Goal: Task Accomplishment & Management: Manage account settings

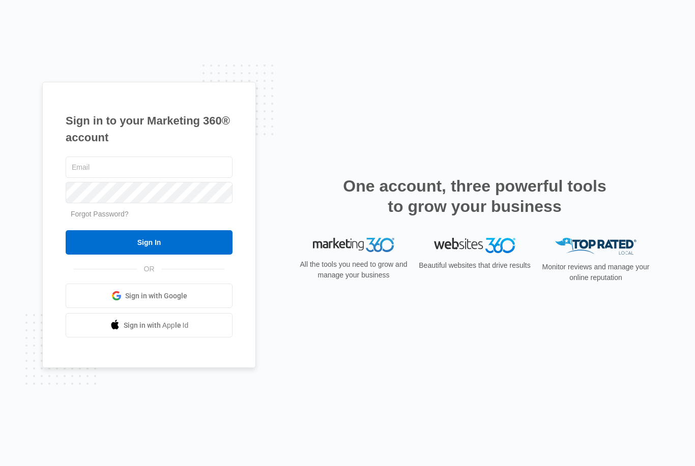
click at [171, 254] on input "Sign In" at bounding box center [149, 242] width 167 height 24
type input "aanddcontracting@aol.com"
click at [149, 255] on input "Sign In" at bounding box center [149, 242] width 167 height 24
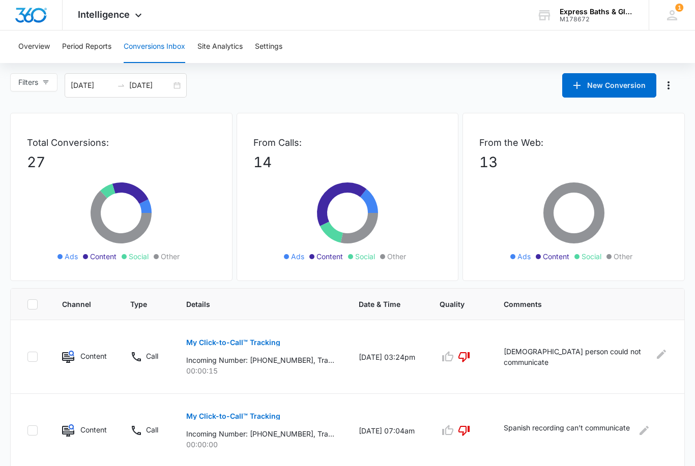
click at [127, 205] on icon at bounding box center [121, 219] width 153 height 92
click at [46, 157] on p "27" at bounding box center [121, 162] width 189 height 21
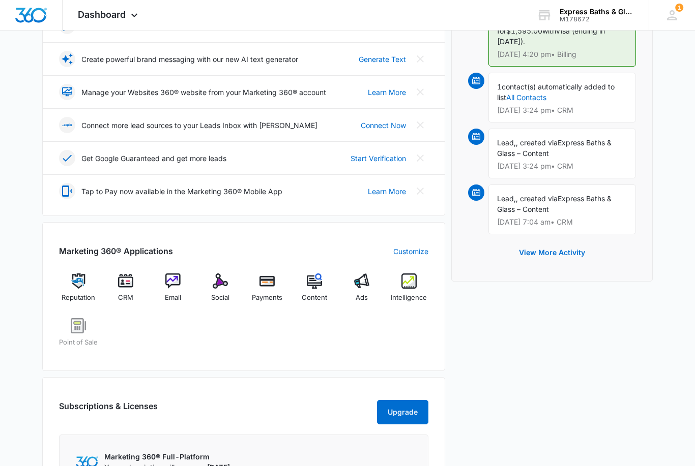
scroll to position [203, 0]
click at [406, 285] on img at bounding box center [408, 281] width 15 height 15
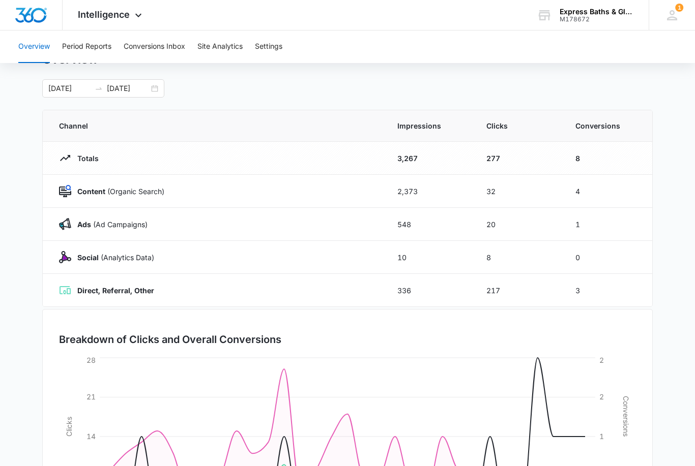
scroll to position [43, 0]
click at [105, 197] on p "Content (Organic Search)" at bounding box center [117, 192] width 93 height 11
click at [96, 193] on strong "Content" at bounding box center [91, 192] width 28 height 9
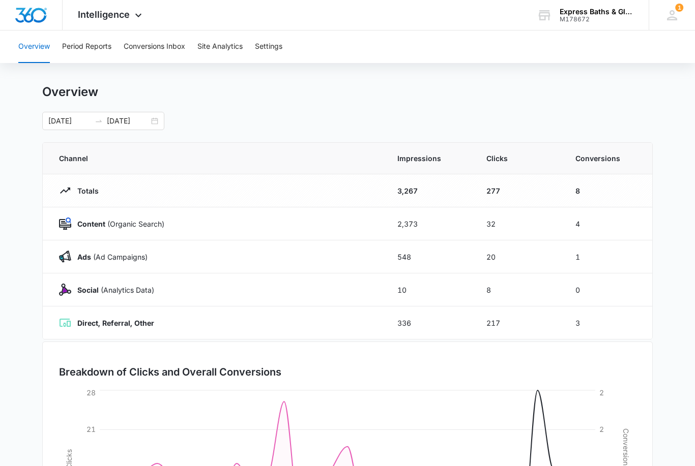
scroll to position [0, 0]
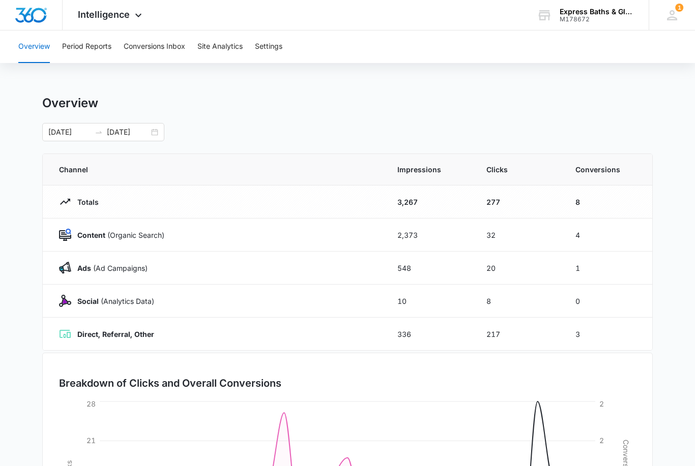
click at [160, 43] on button "Conversions Inbox" at bounding box center [155, 47] width 62 height 33
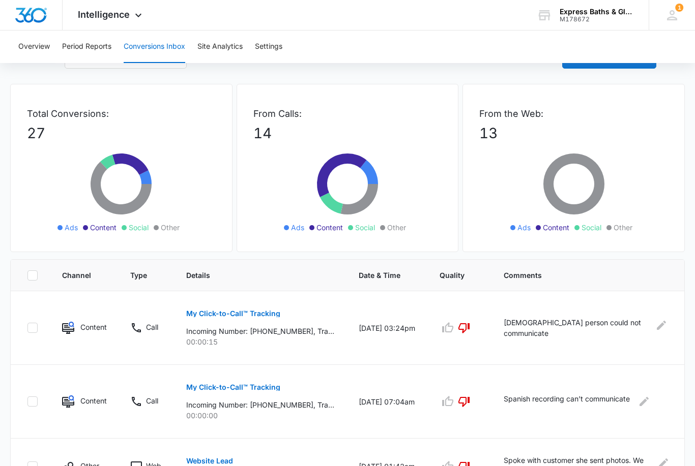
scroll to position [29, 0]
click at [233, 312] on p "My Click-to-Call™ Tracking" at bounding box center [233, 313] width 94 height 7
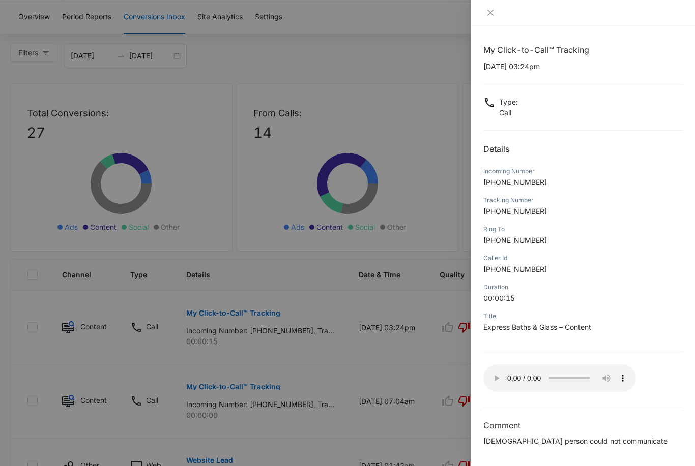
click at [488, 11] on icon "close" at bounding box center [490, 13] width 8 height 8
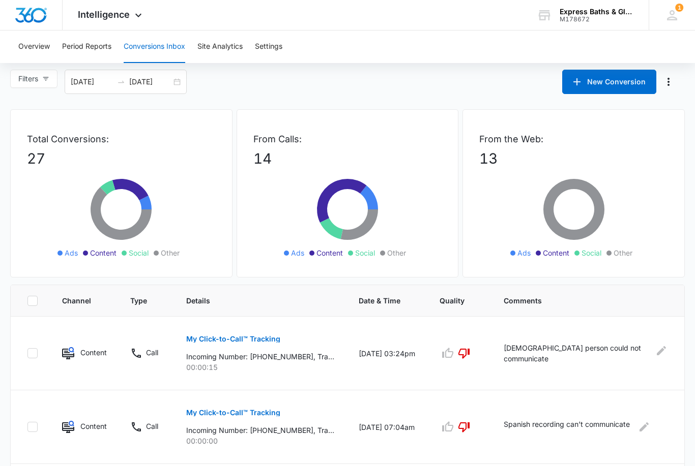
scroll to position [0, 0]
